Goal: Navigation & Orientation: Find specific page/section

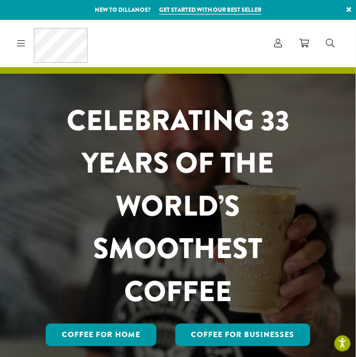
click at [22, 46] on icon at bounding box center [21, 43] width 8 height 9
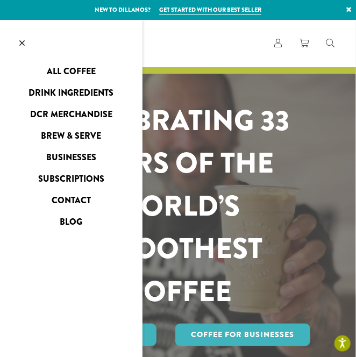
click at [68, 90] on link "Drink Ingredients" at bounding box center [71, 92] width 142 height 17
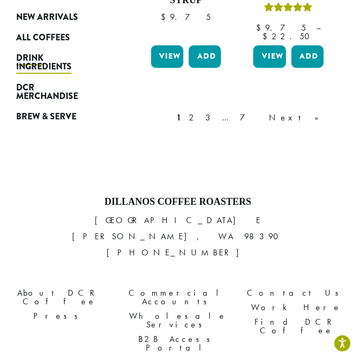
scroll to position [1349, 0]
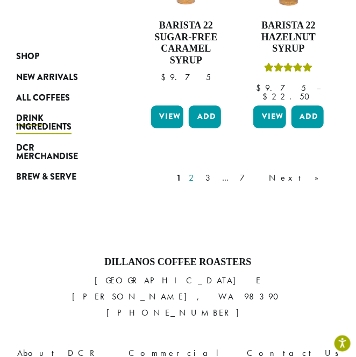
click at [200, 172] on link "2" at bounding box center [193, 178] width 13 height 13
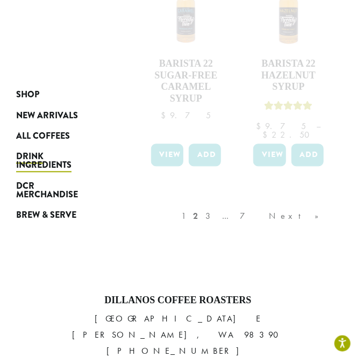
scroll to position [1309, 0]
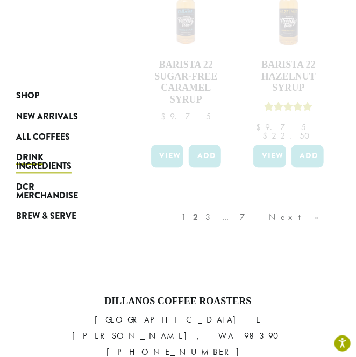
click at [256, 203] on div "1 2 3 … 7 Next »" at bounding box center [255, 228] width 153 height 51
